Goal: Find specific page/section

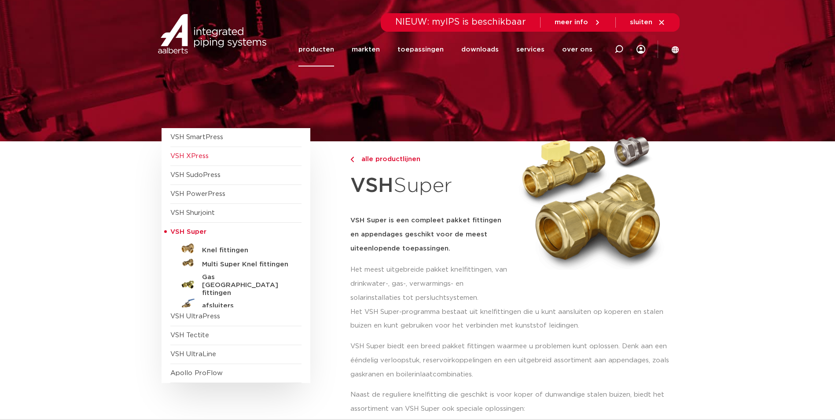
click at [191, 155] on span "VSH XPress" at bounding box center [189, 156] width 38 height 7
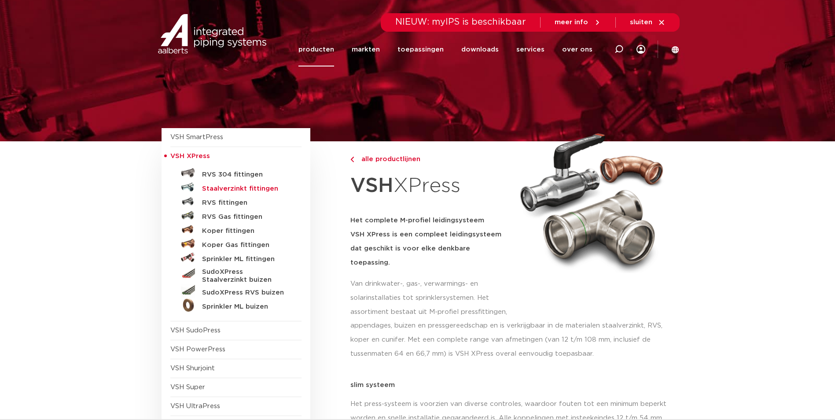
click at [220, 187] on h5 "Staalverzinkt fittingen" at bounding box center [245, 189] width 87 height 8
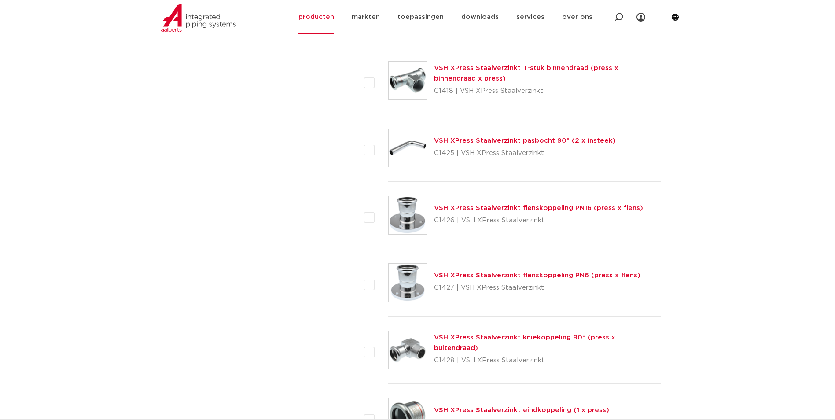
scroll to position [1133, 0]
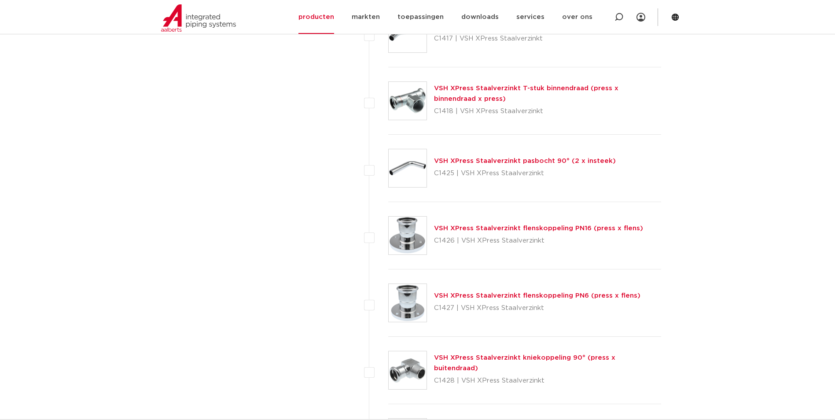
click at [481, 160] on link "VSH XPress Staalverzinkt pasbocht 90° (2 x insteek)" at bounding box center [525, 161] width 182 height 7
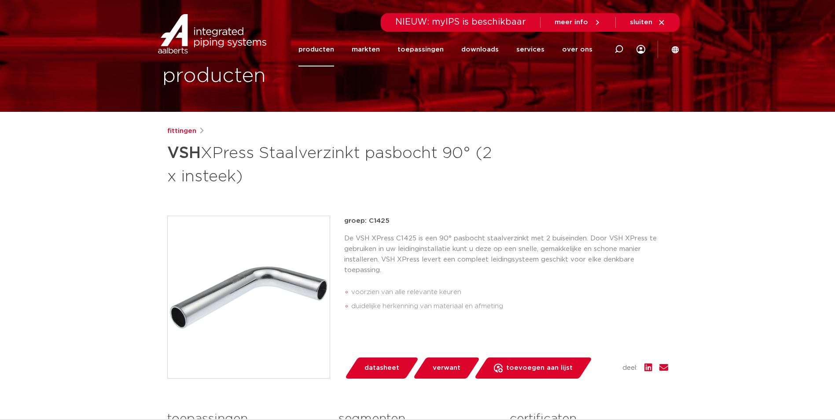
scroll to position [73, 0]
